Goal: Check status: Check status

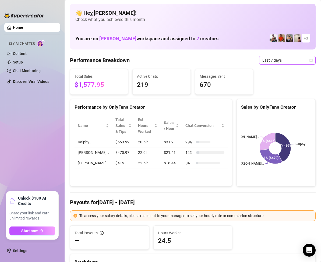
click at [310, 62] on icon "calendar" at bounding box center [311, 60] width 3 height 3
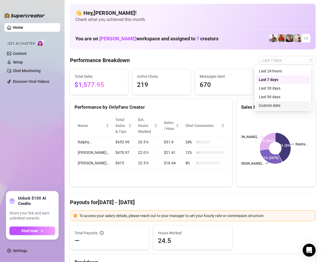
click at [275, 105] on div "Custom date" at bounding box center [283, 106] width 48 height 6
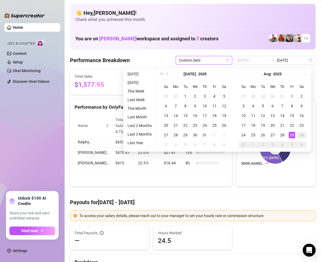
type input "2025-08-29"
click at [292, 134] on div "29" at bounding box center [292, 135] width 6 height 6
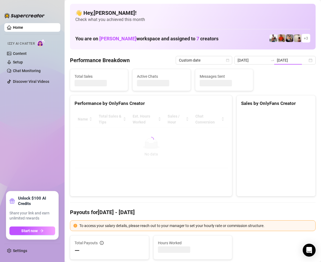
type input "2025-08-29"
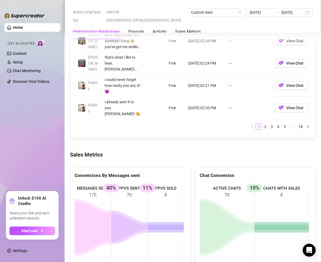
scroll to position [511, 0]
